Goal: Find specific page/section: Find specific page/section

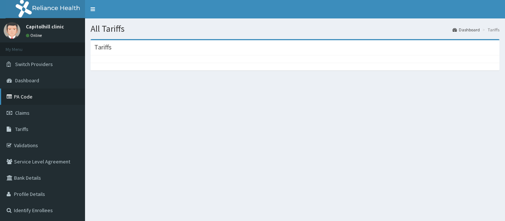
click at [33, 89] on link "PA Code" at bounding box center [42, 97] width 85 height 16
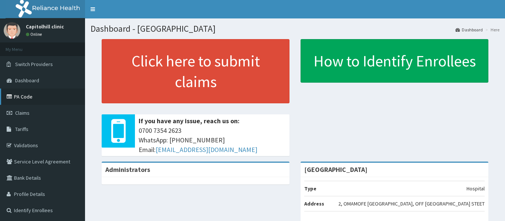
click at [34, 98] on link "PA Code" at bounding box center [42, 97] width 85 height 16
click at [28, 98] on link "PA Code" at bounding box center [42, 97] width 85 height 16
